Goal: Task Accomplishment & Management: Use online tool/utility

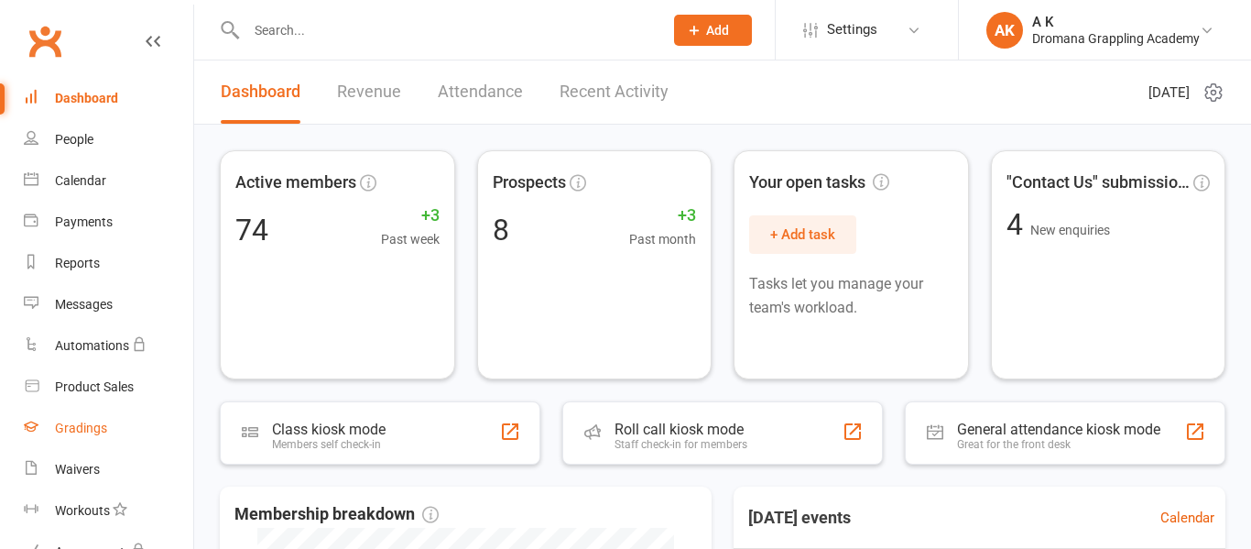
scroll to position [333, 0]
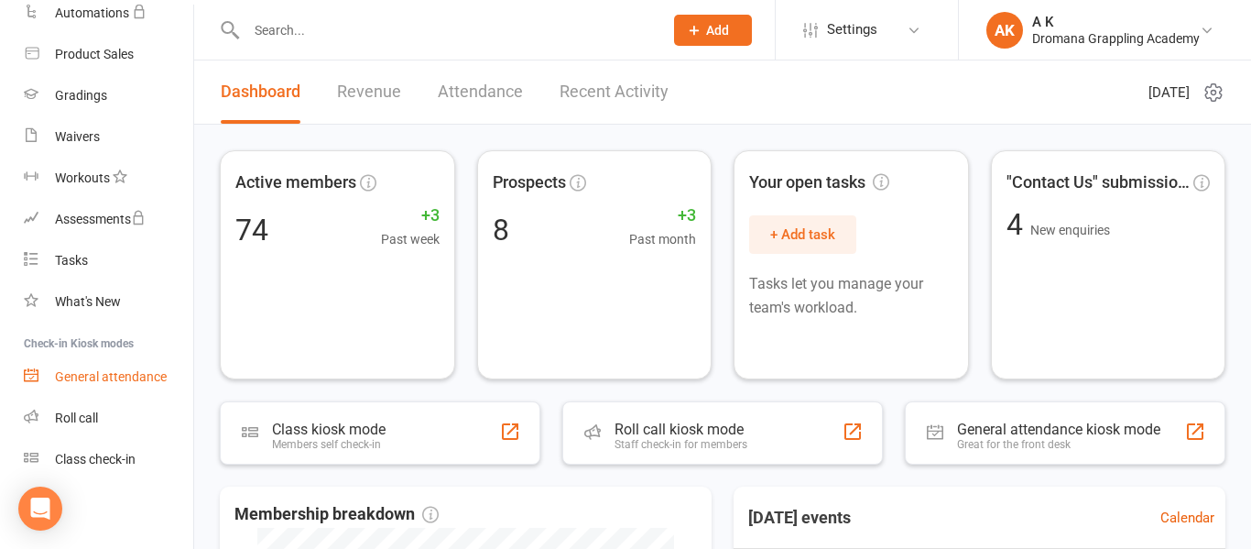
click at [90, 367] on link "General attendance" at bounding box center [108, 376] width 169 height 41
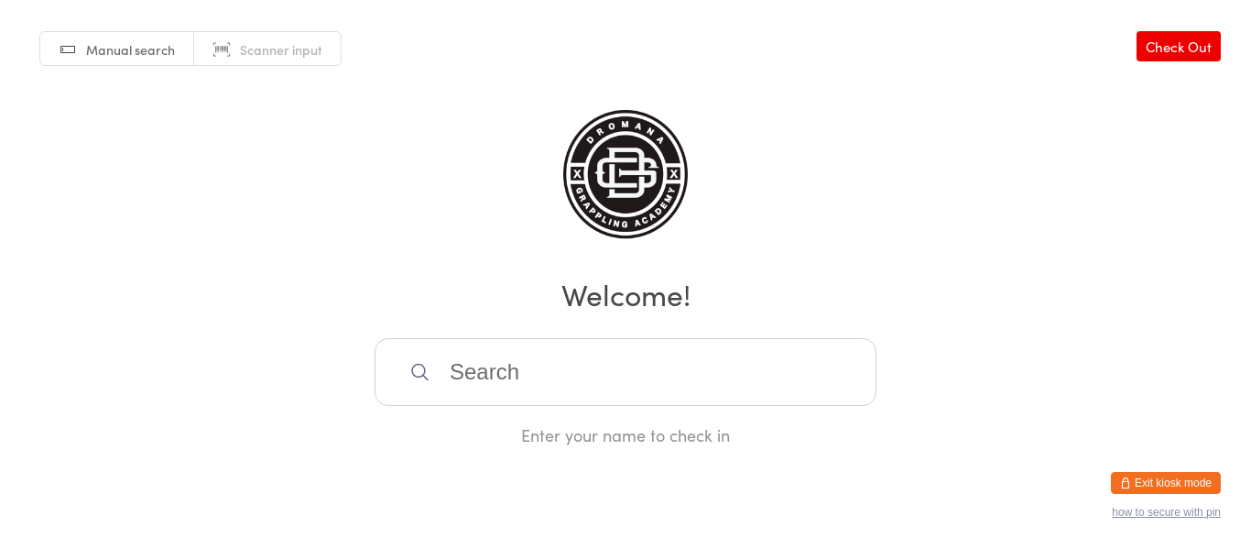
click at [496, 365] on input "search" at bounding box center [626, 372] width 502 height 68
type input "mia"
click at [447, 436] on div "Mia Uulf" at bounding box center [625, 431] width 469 height 25
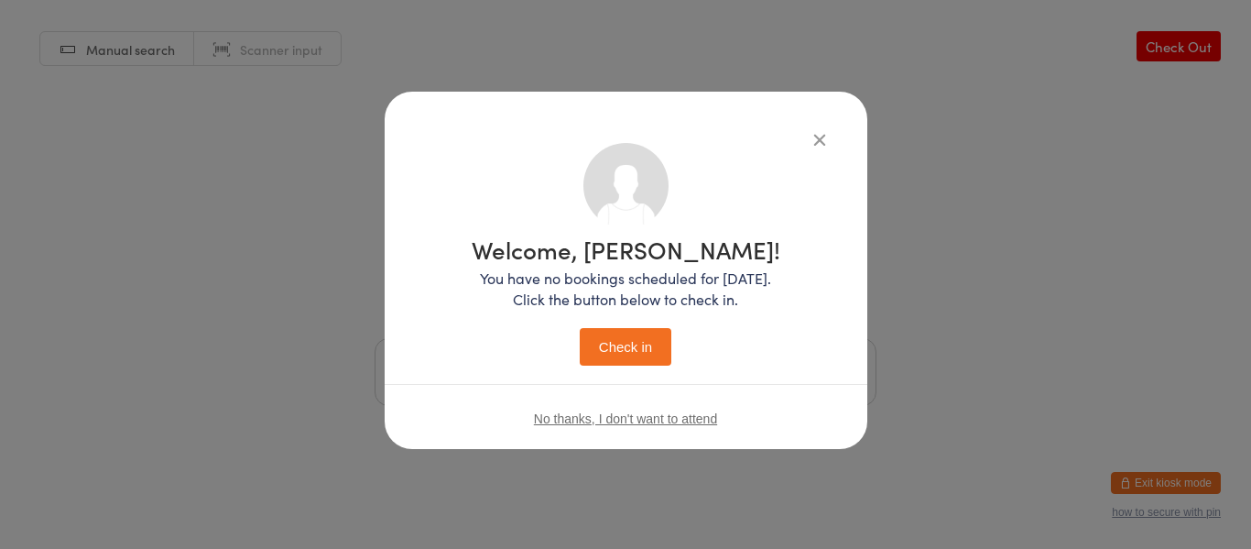
click at [652, 335] on button "Check in" at bounding box center [626, 347] width 92 height 38
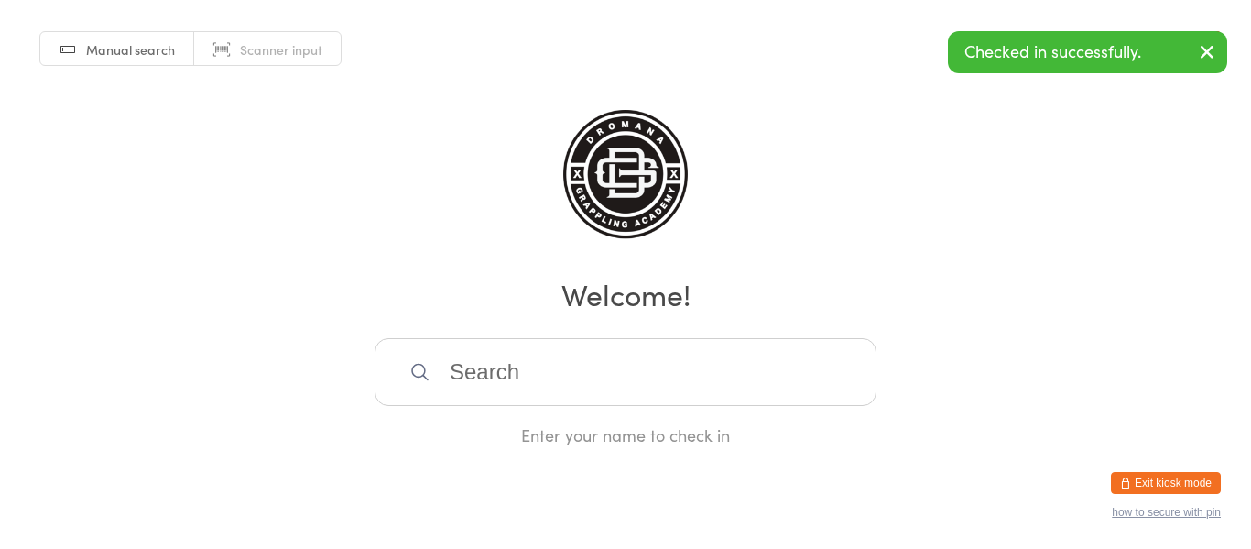
click at [616, 377] on input "search" at bounding box center [626, 372] width 502 height 68
type input "bekh"
click at [587, 432] on div "Bekim Alija" at bounding box center [625, 431] width 469 height 25
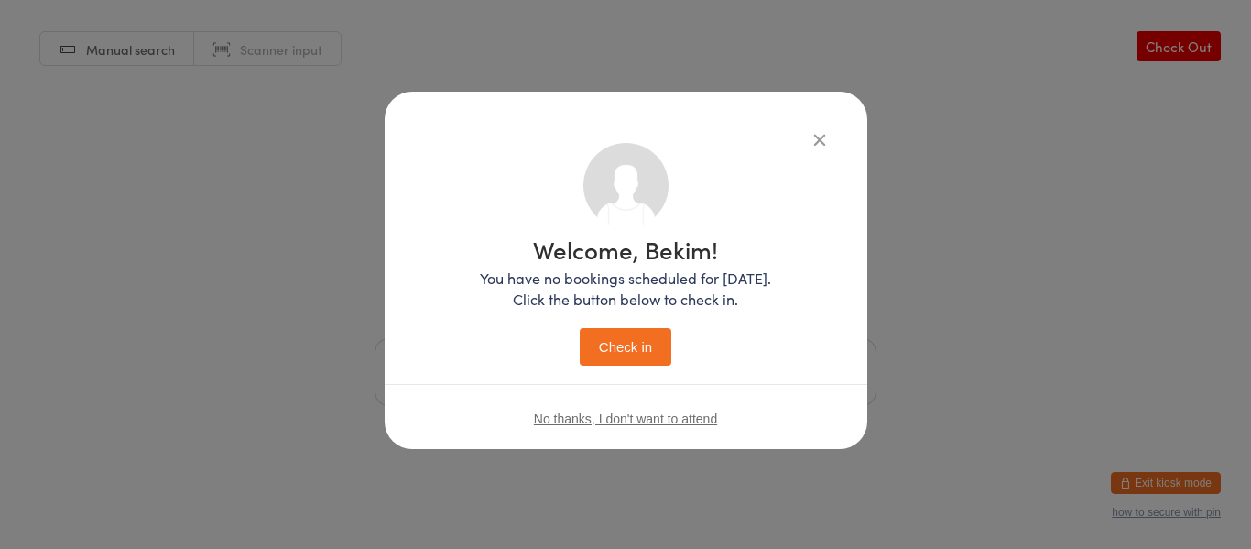
click at [658, 359] on button "Check in" at bounding box center [626, 347] width 92 height 38
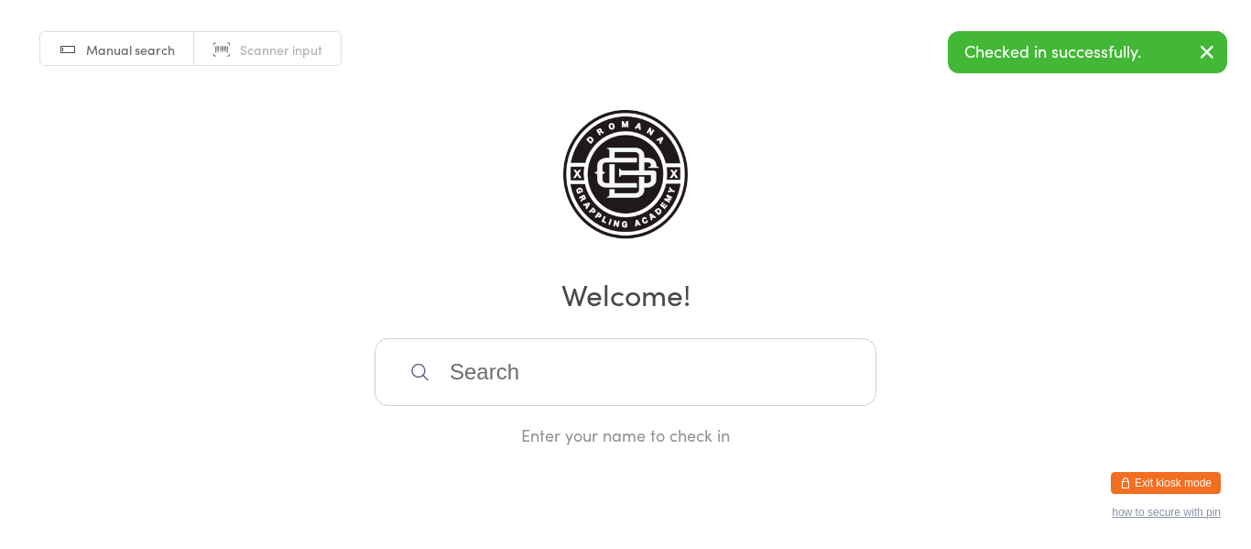
click at [1138, 486] on button "Exit kiosk mode" at bounding box center [1166, 483] width 110 height 22
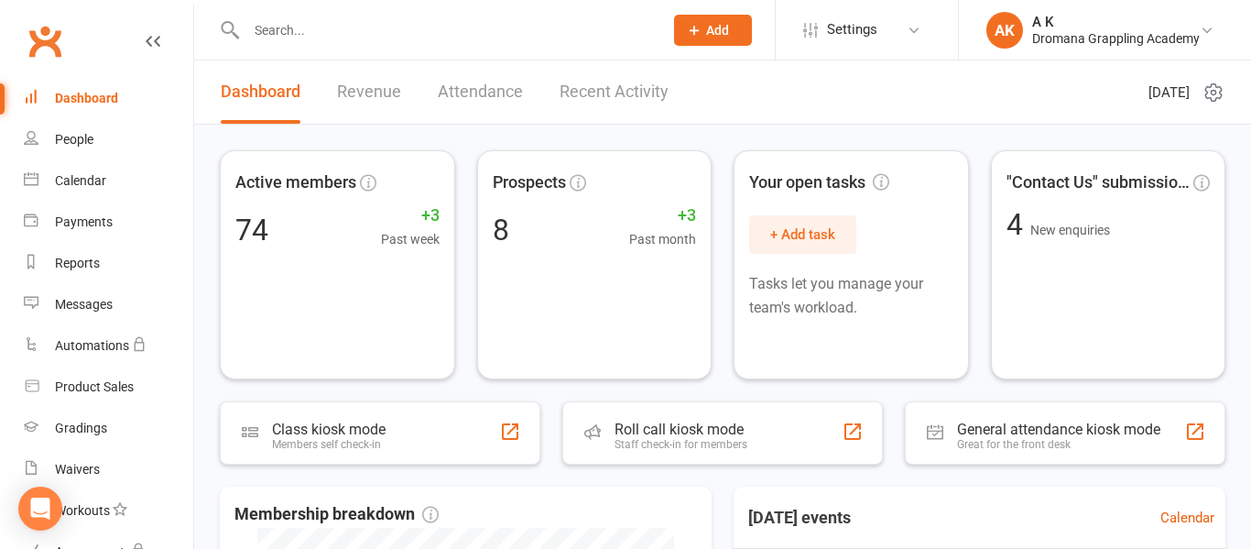
click at [374, 26] on input "text" at bounding box center [446, 30] width 410 height 26
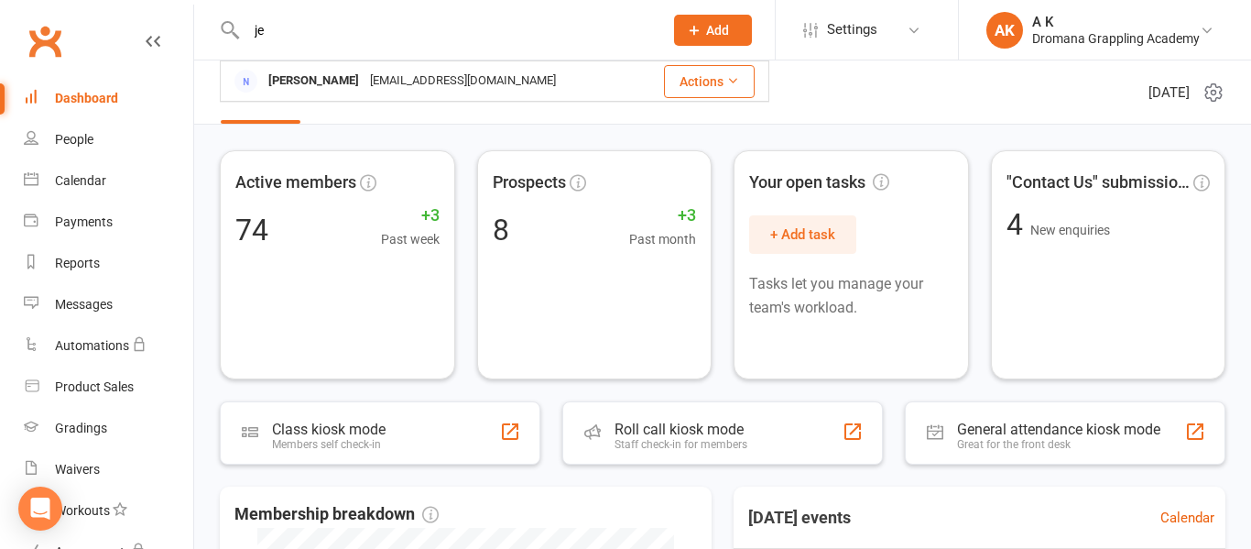
type input "j"
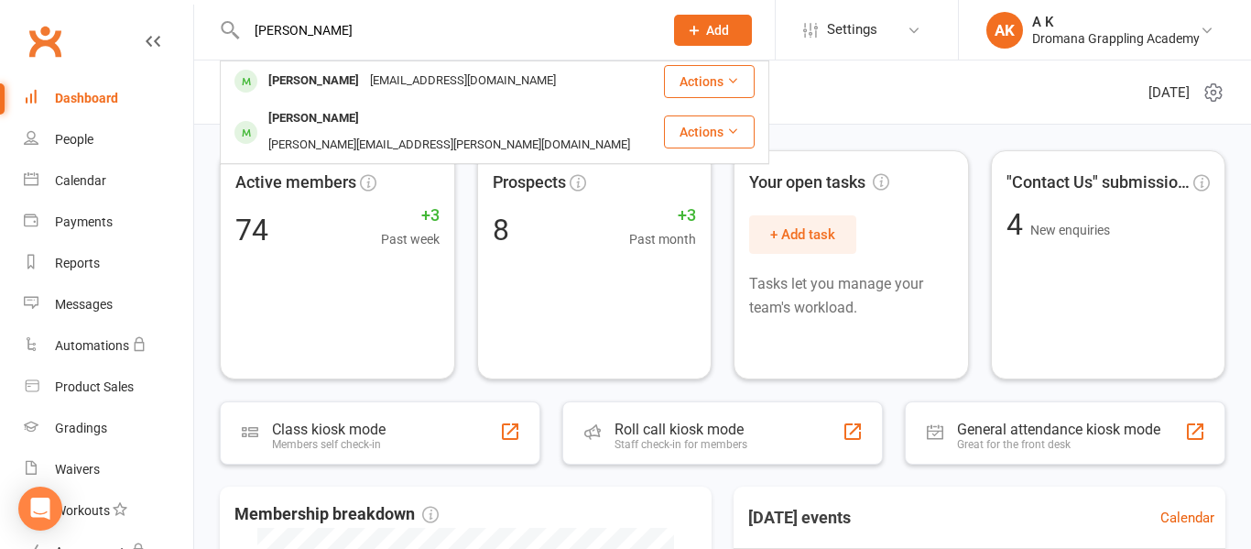
type input "[PERSON_NAME]"
click at [1174, 30] on div "Dromana Grappling Academy" at bounding box center [1117, 38] width 168 height 16
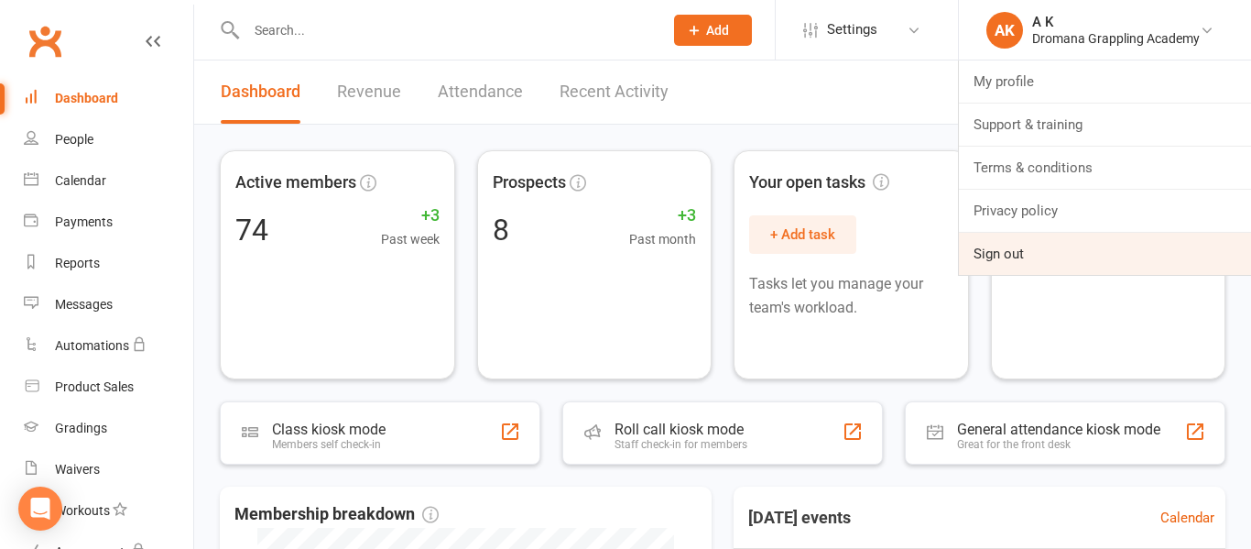
click at [1076, 258] on link "Sign out" at bounding box center [1105, 254] width 292 height 42
